Goal: Task Accomplishment & Management: Use online tool/utility

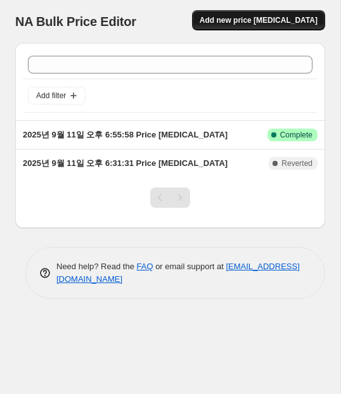
click at [272, 21] on span "Add new price [MEDICAL_DATA]" at bounding box center [258, 20] width 118 height 10
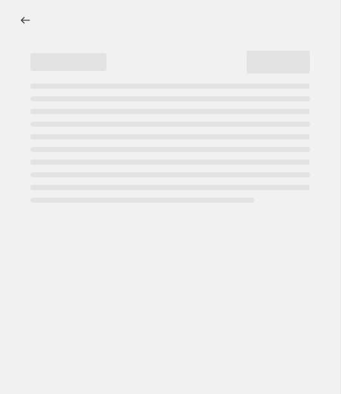
select select "percentage"
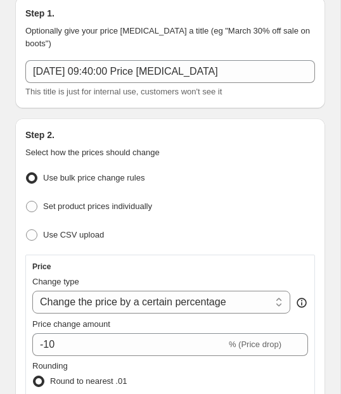
scroll to position [75, 0]
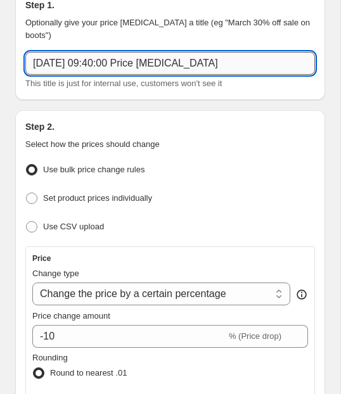
click at [246, 69] on input "[DATE] 09:40:00 Price [MEDICAL_DATA]" at bounding box center [169, 63] width 289 height 23
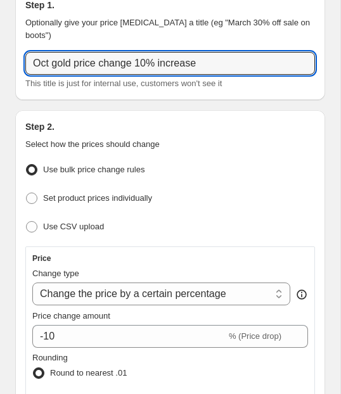
type input "Oct gold price change 10% increase"
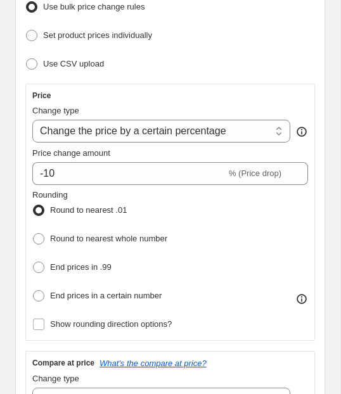
scroll to position [241, 0]
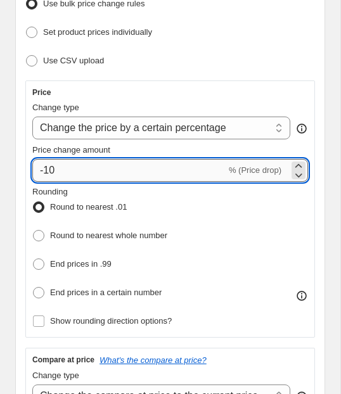
click at [108, 163] on input "-10" at bounding box center [129, 170] width 194 height 23
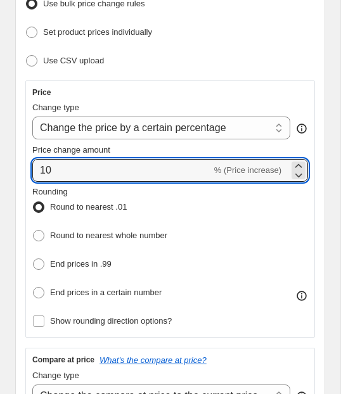
type input "10"
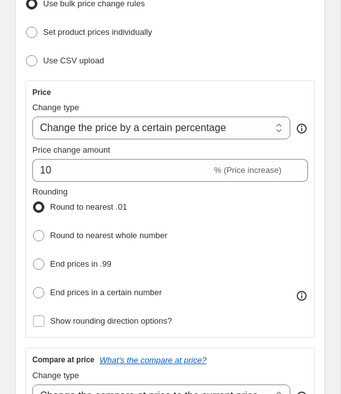
click at [171, 146] on div "Price change amount" at bounding box center [169, 150] width 275 height 13
click at [103, 230] on span "Round to nearest whole number" at bounding box center [108, 234] width 117 height 9
click at [34, 230] on input "Round to nearest whole number" at bounding box center [33, 230] width 1 height 1
radio input "true"
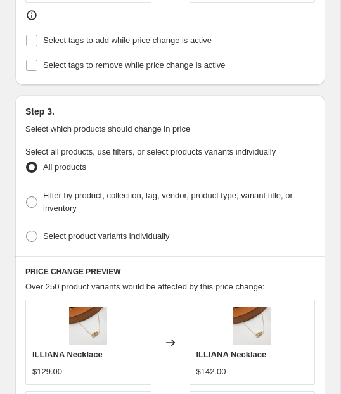
scroll to position [779, 0]
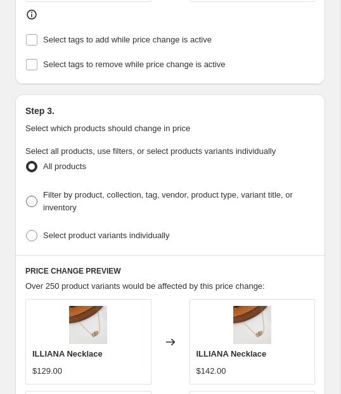
click at [29, 196] on span at bounding box center [31, 201] width 11 height 11
click at [27, 196] on input "Filter by product, collection, tag, vendor, product type, variant title, or inv…" at bounding box center [26, 196] width 1 height 1
radio input "true"
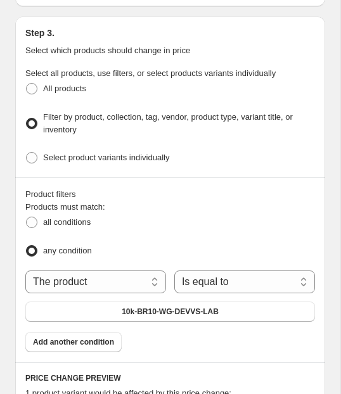
scroll to position [806, 0]
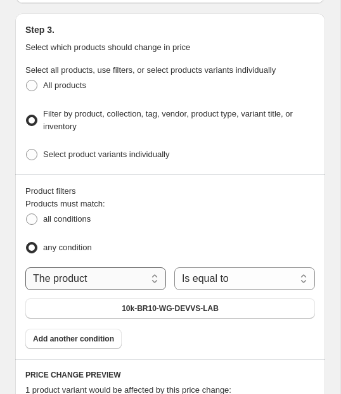
click at [146, 272] on select "The product The product's collection The product's tag The product's vendor The…" at bounding box center [95, 278] width 141 height 23
select select "collection"
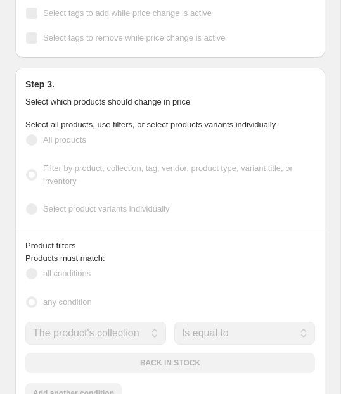
scroll to position [860, 0]
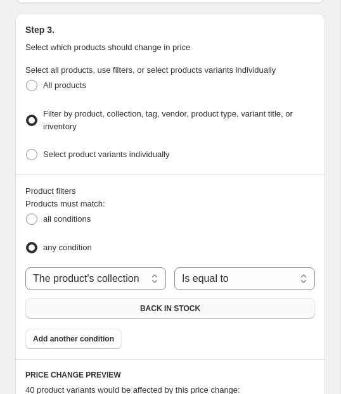
click at [196, 303] on span "BACK IN STOCK" at bounding box center [170, 308] width 60 height 10
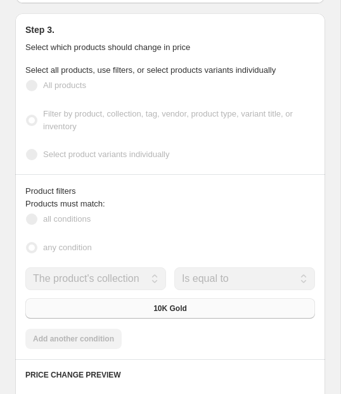
scroll to position [873, 0]
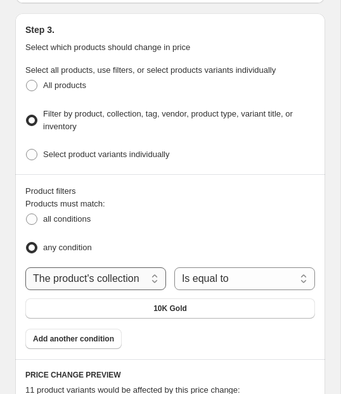
click at [145, 268] on select "The product The product's collection The product's tag The product's vendor The…" at bounding box center [95, 278] width 141 height 23
click at [25, 267] on select "The product The product's collection The product's tag The product's vendor The…" at bounding box center [95, 278] width 141 height 23
click at [171, 303] on span "10K Gold" at bounding box center [170, 308] width 34 height 10
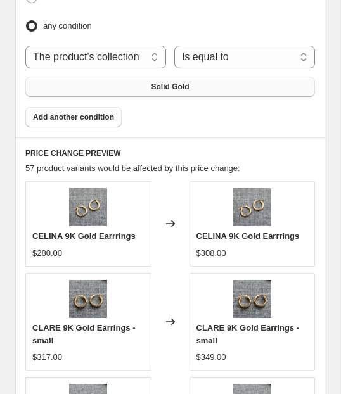
scroll to position [1086, 0]
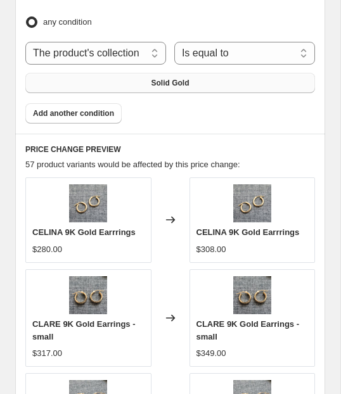
click at [216, 243] on div "$308.00" at bounding box center [211, 249] width 30 height 13
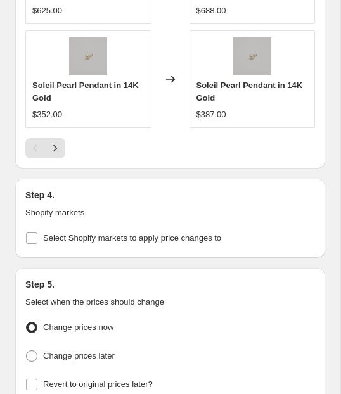
scroll to position [1637, 0]
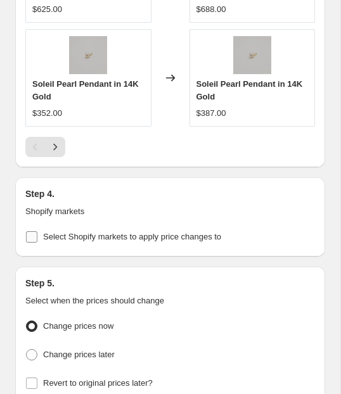
click at [30, 231] on input "Select Shopify markets to apply price changes to" at bounding box center [31, 236] width 11 height 11
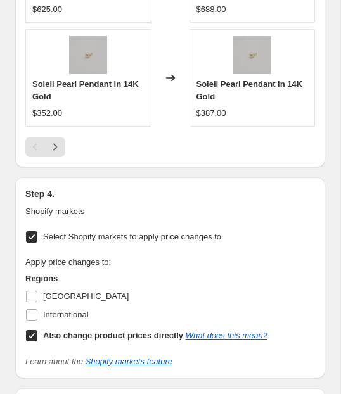
click at [33, 231] on input "Select Shopify markets to apply price changes to" at bounding box center [31, 236] width 11 height 11
checkbox input "false"
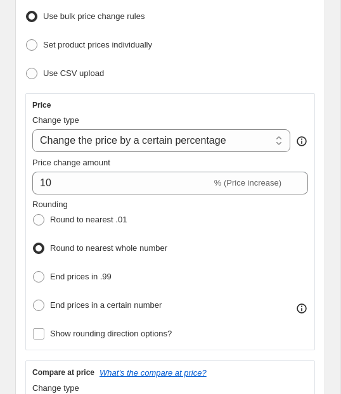
scroll to position [242, 0]
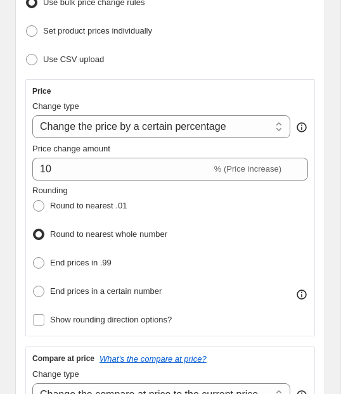
click at [303, 293] on icon at bounding box center [301, 294] width 13 height 13
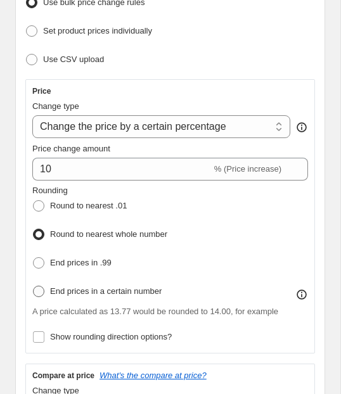
click at [61, 291] on span "End prices in a certain number" at bounding box center [105, 290] width 111 height 9
click at [34, 286] on input "End prices in a certain number" at bounding box center [33, 285] width 1 height 1
radio input "true"
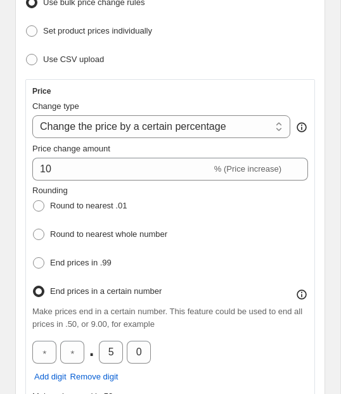
click at [61, 291] on span "End prices in a certain number" at bounding box center [105, 290] width 111 height 9
click at [34, 286] on input "End prices in a certain number" at bounding box center [33, 285] width 1 height 1
click at [45, 230] on label "Round to nearest whole number" at bounding box center [99, 234] width 135 height 18
click at [34, 229] on input "Round to nearest whole number" at bounding box center [33, 229] width 1 height 1
radio input "true"
